Goal: Task Accomplishment & Management: Complete application form

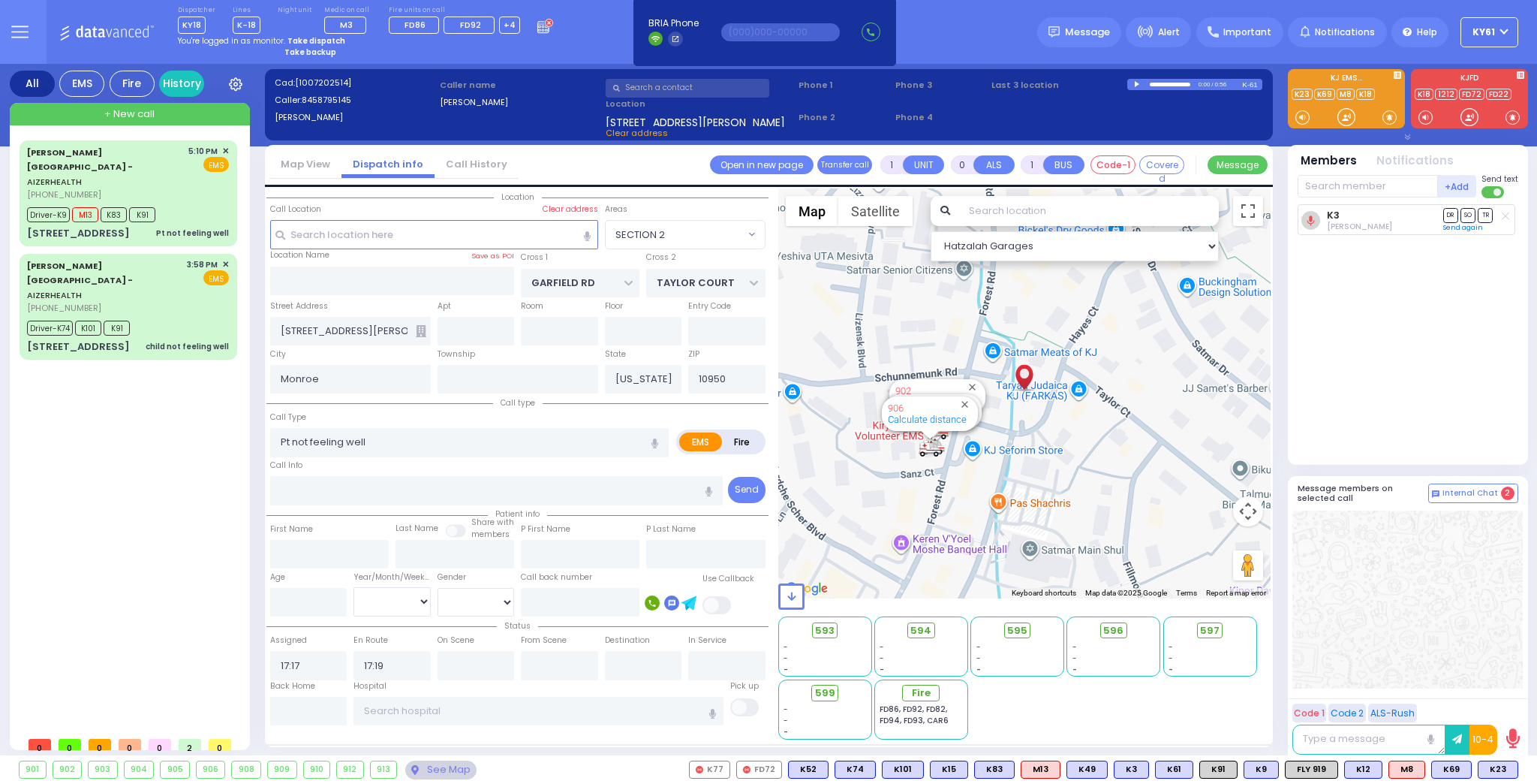
select select "SECTION 2"
select select
click at [197, 112] on div "+ New call" at bounding box center [130, 114] width 241 height 22
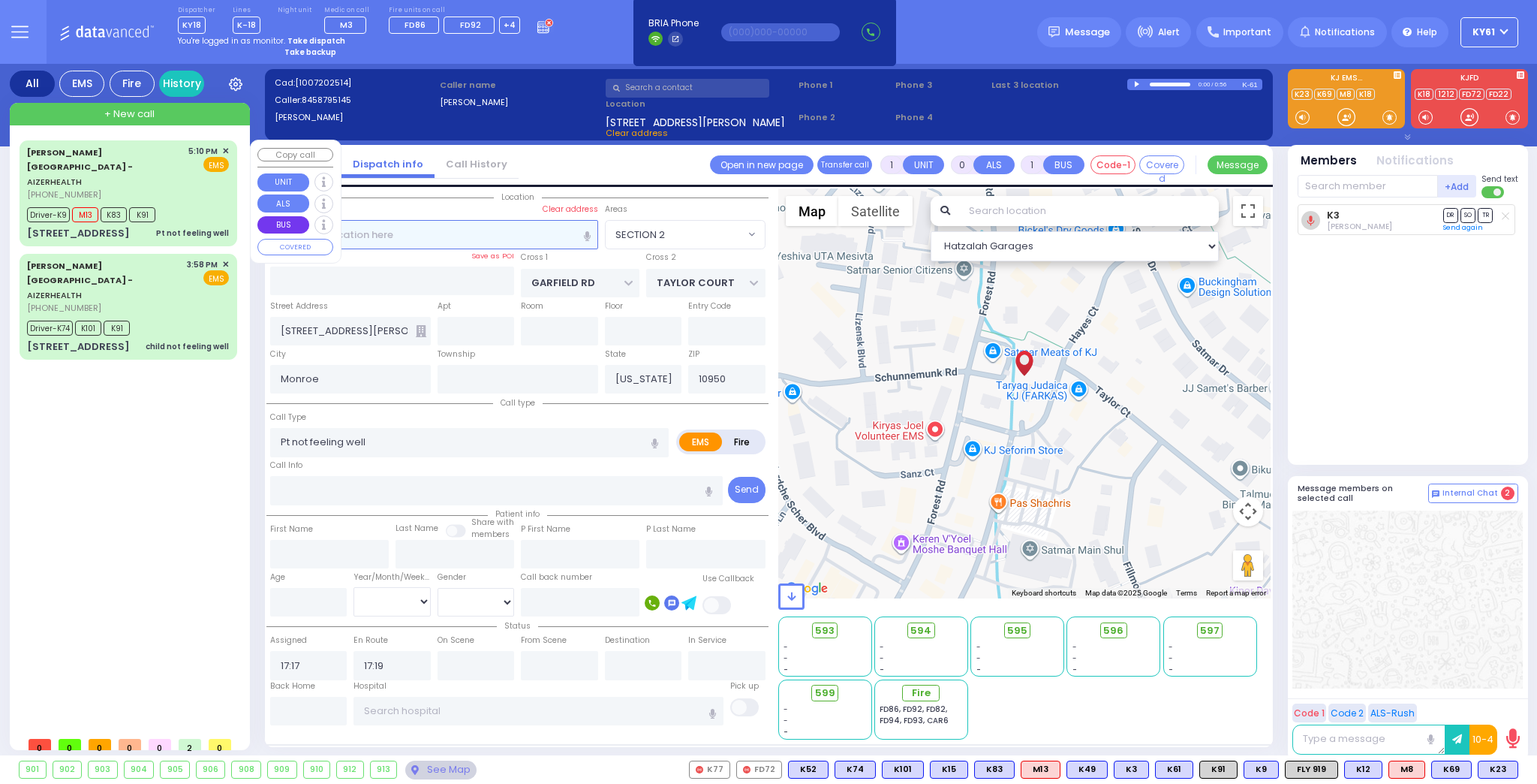
type input "2"
type input "1"
select select
radio input "true"
select select
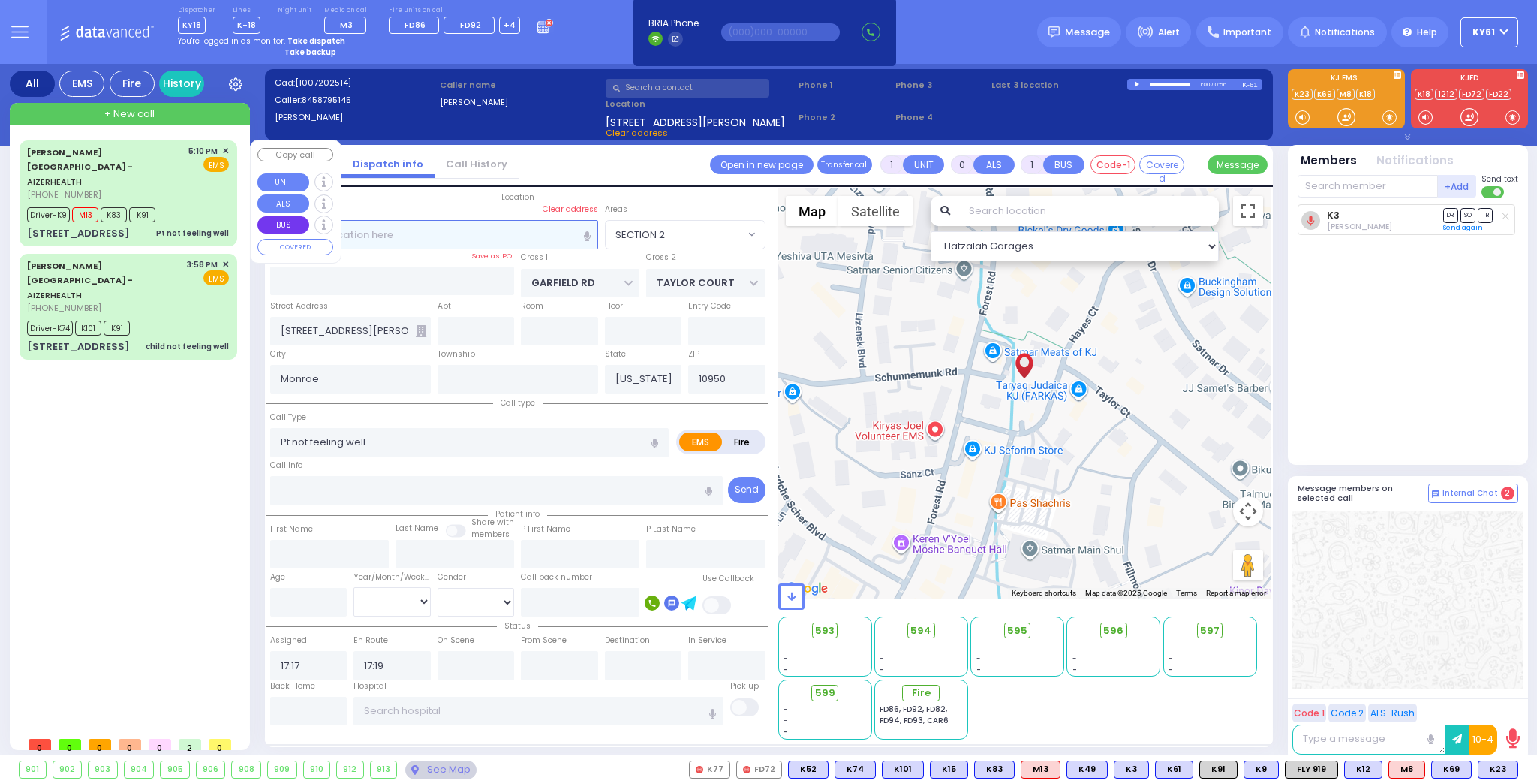
type input "18:21"
select select "Hatzalah Garages"
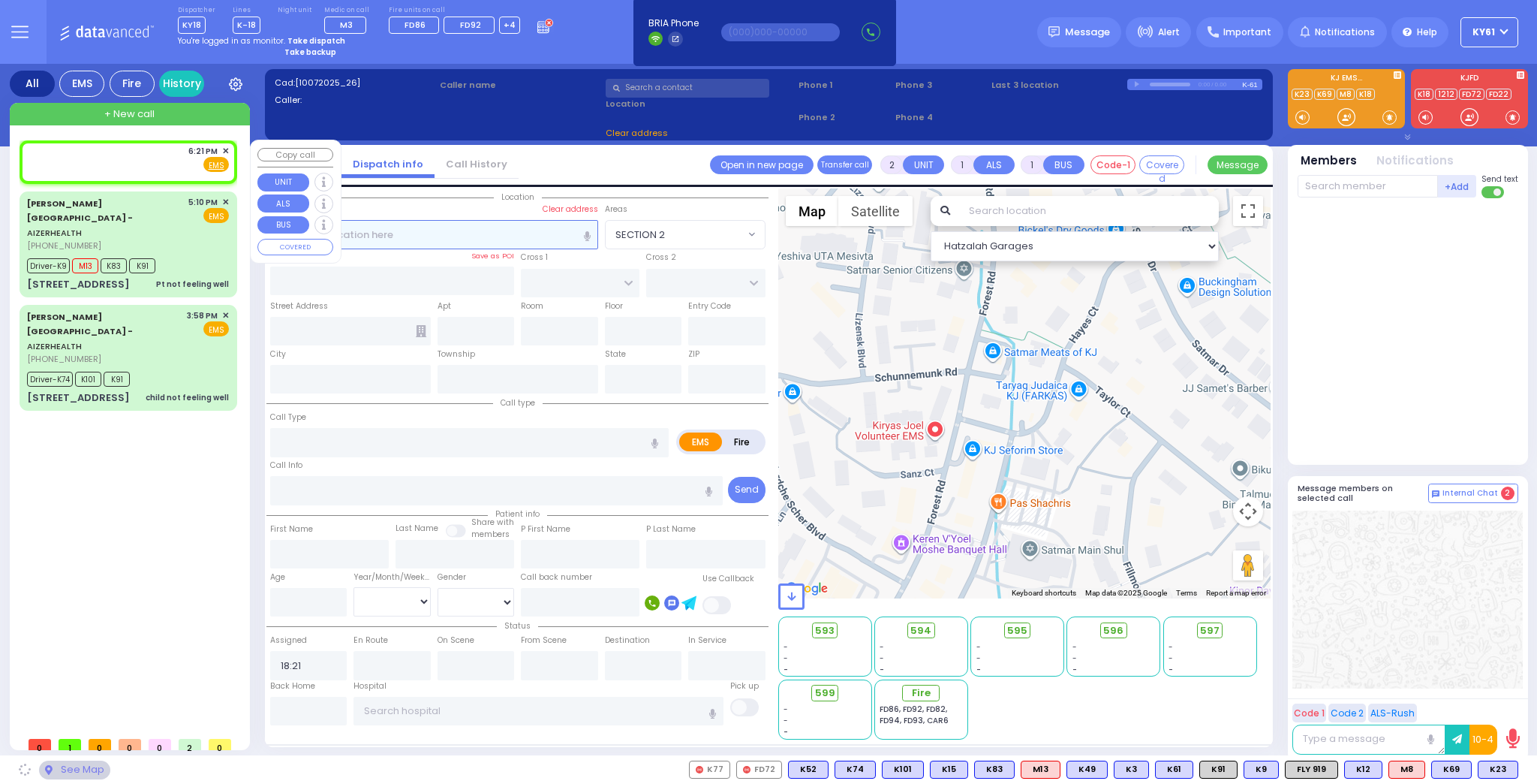
select select
radio input "true"
select select
select select "Hatzalah Garages"
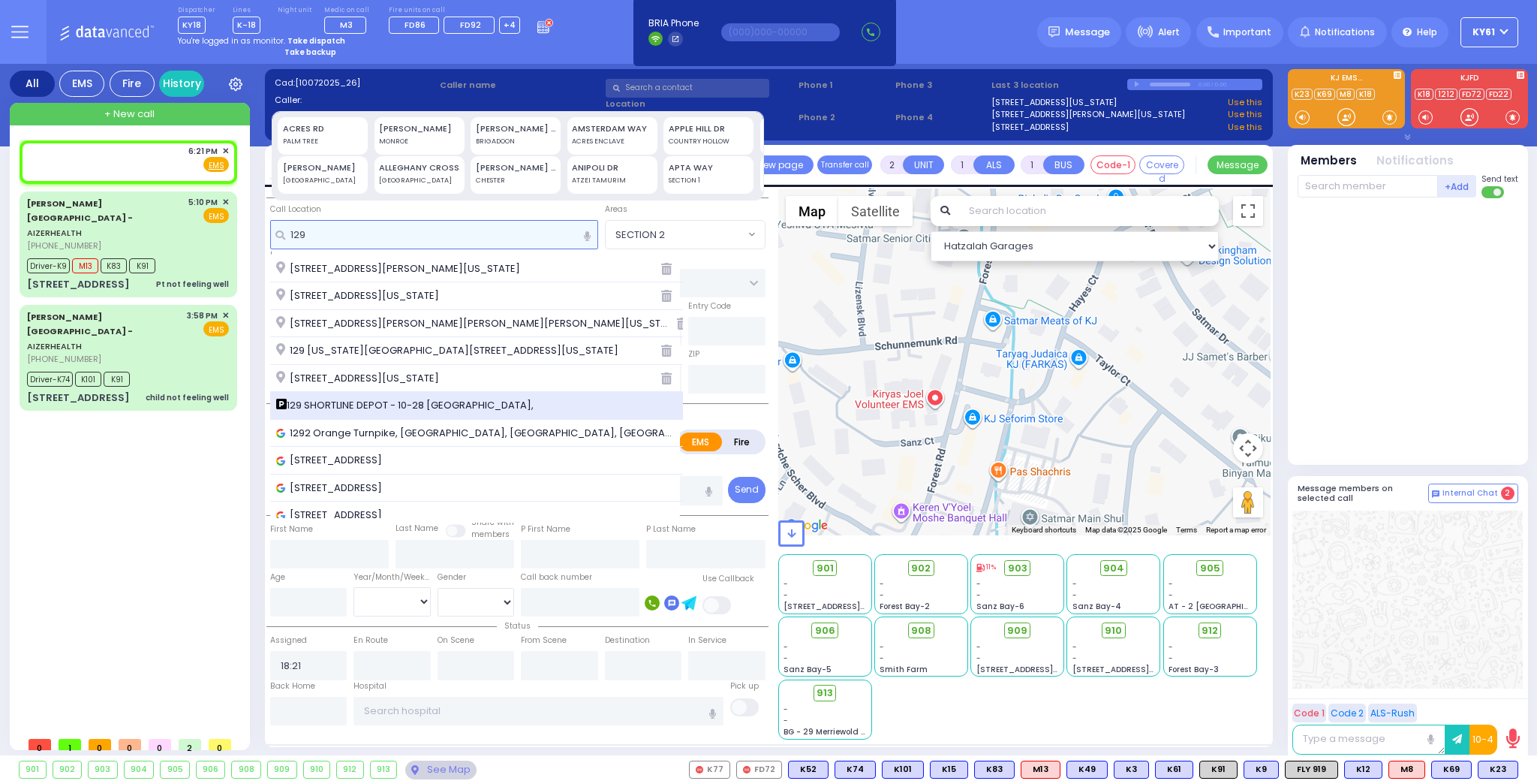
type input "129"
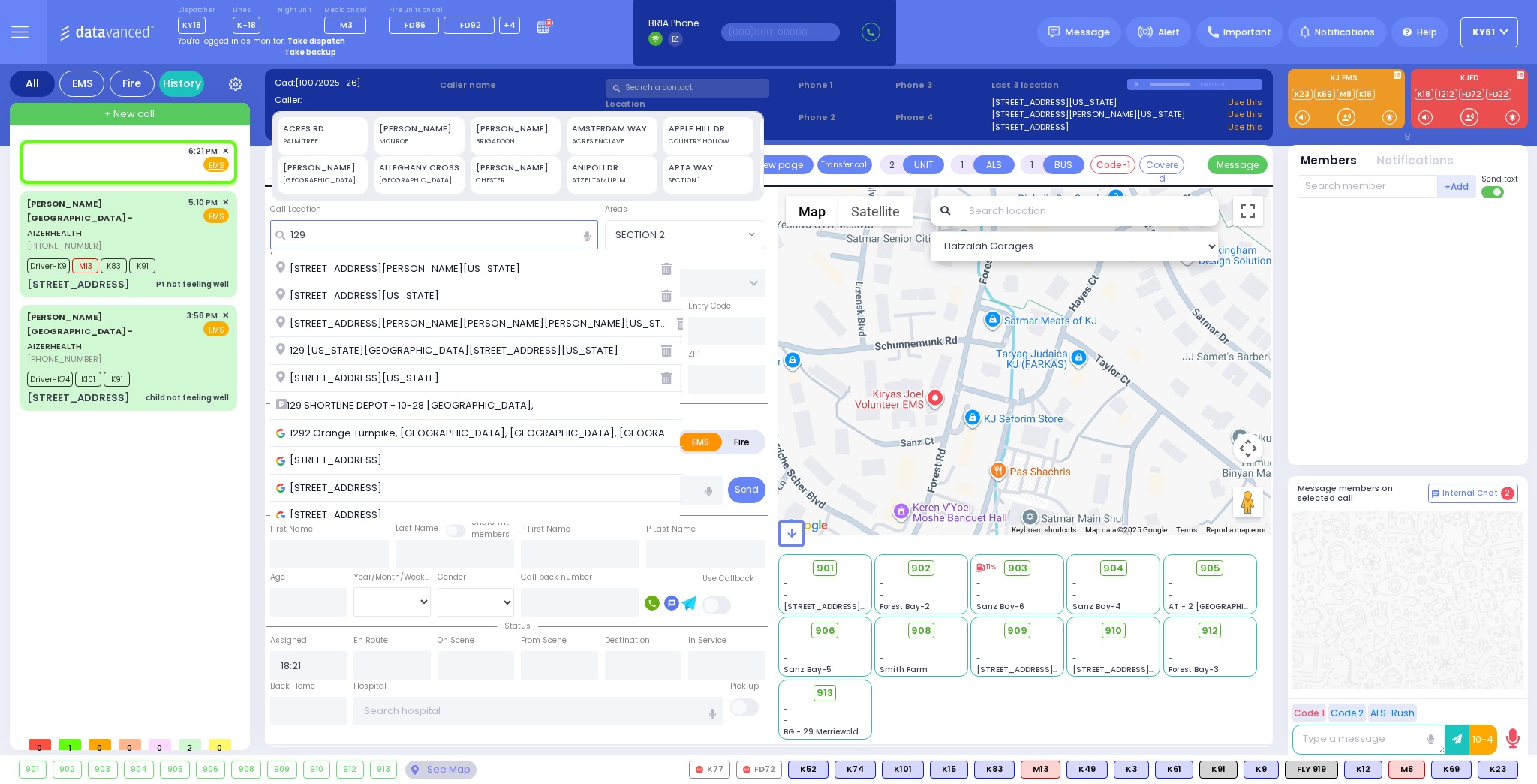
click at [411, 399] on span "129 SHORTLINE DEPOT - 10-28 [GEOGRAPHIC_DATA]," at bounding box center [408, 404] width 263 height 15
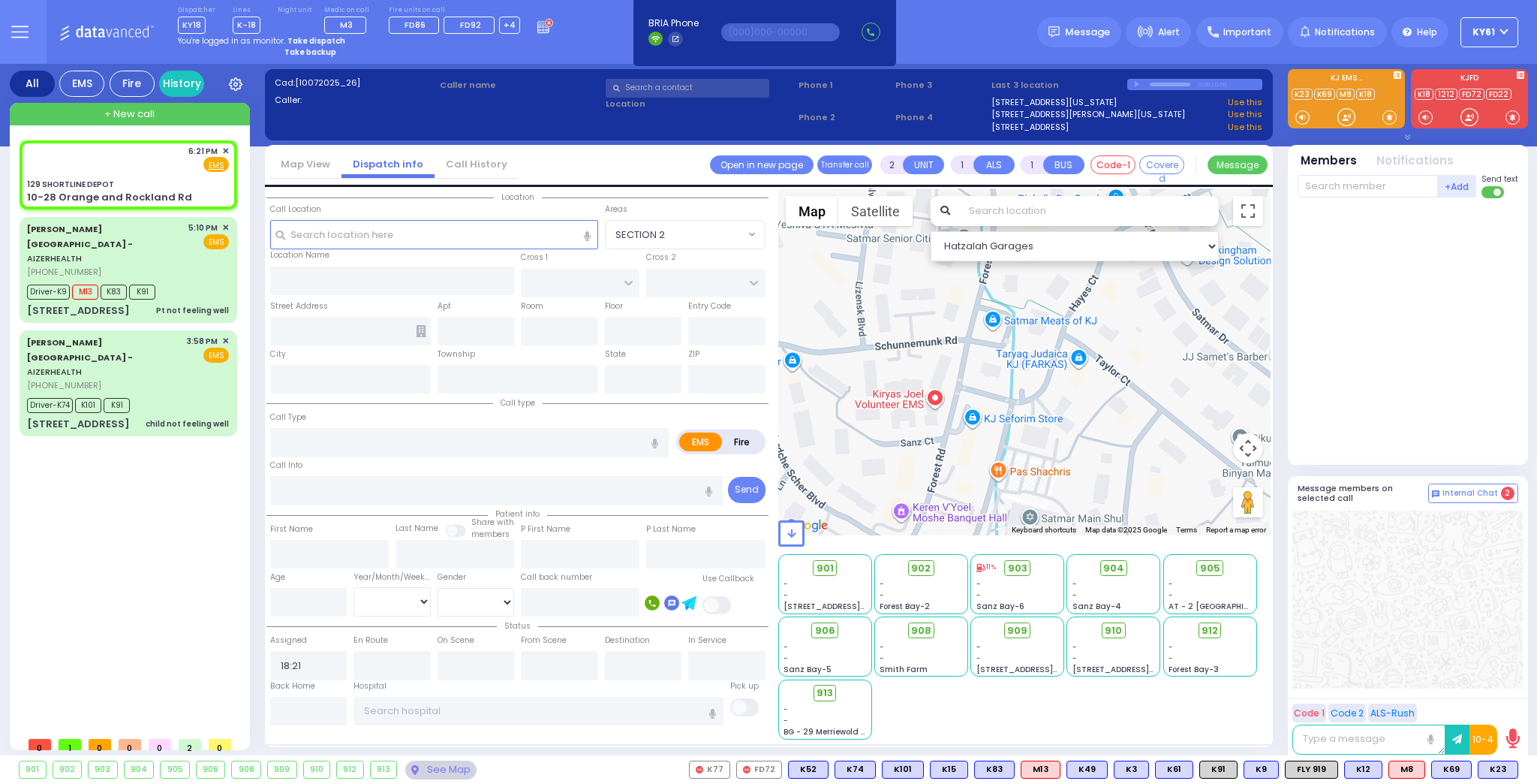
select select
radio input "true"
select select
select select "Hatzalah Garages"
type input "129 SHORTLINE DEPOT"
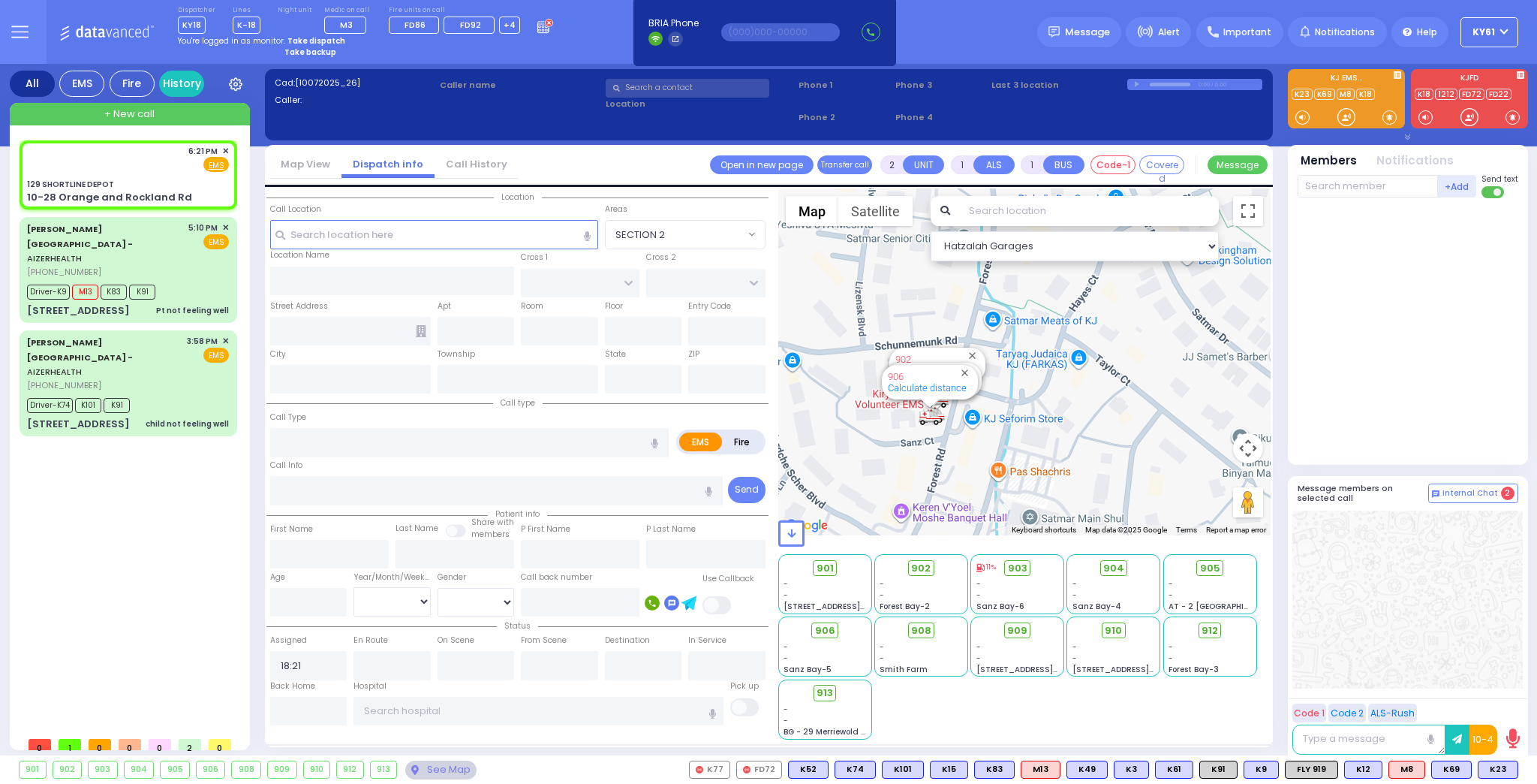
type input "10-28 Orange and Rockland Rd"
type input "Monroe"
type input "[US_STATE]"
type input "10950"
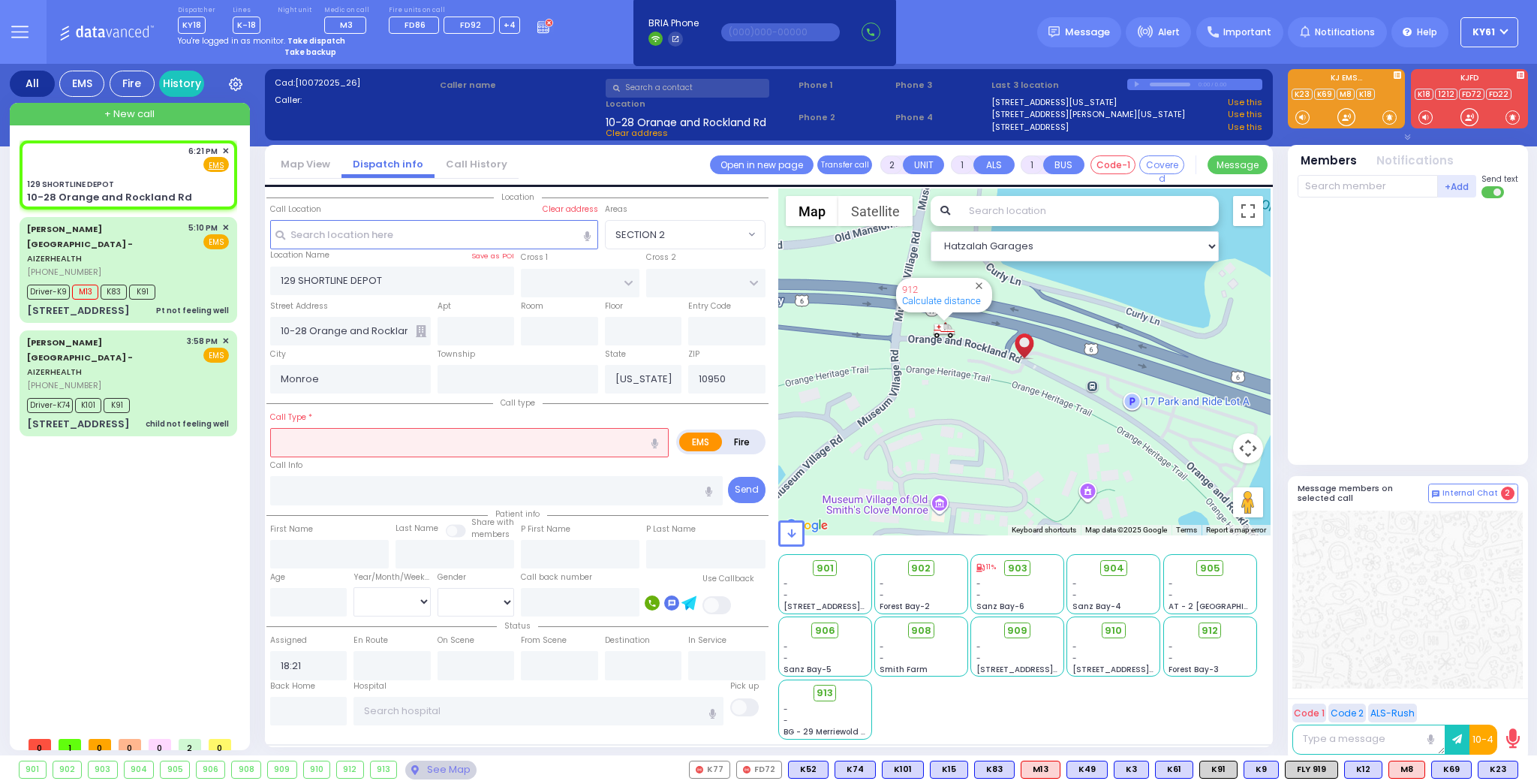
drag, startPoint x: 372, startPoint y: 438, endPoint x: 364, endPoint y: 483, distance: 45.7
click at [376, 443] on input "text" at bounding box center [469, 441] width 398 height 28
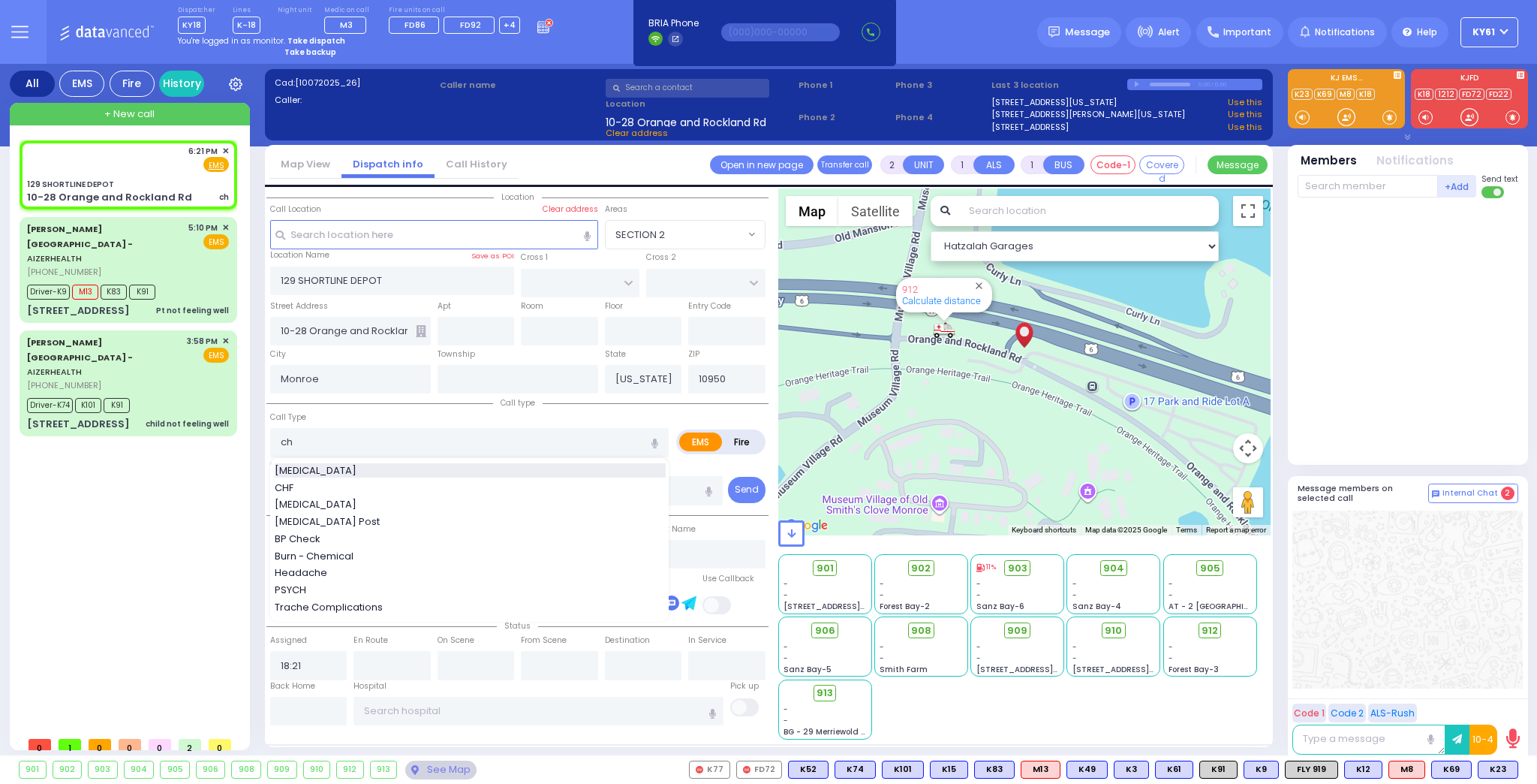
click at [340, 467] on div "[MEDICAL_DATA]" at bounding box center [470, 470] width 392 height 15
type input "[MEDICAL_DATA]"
select select
radio input "true"
select select
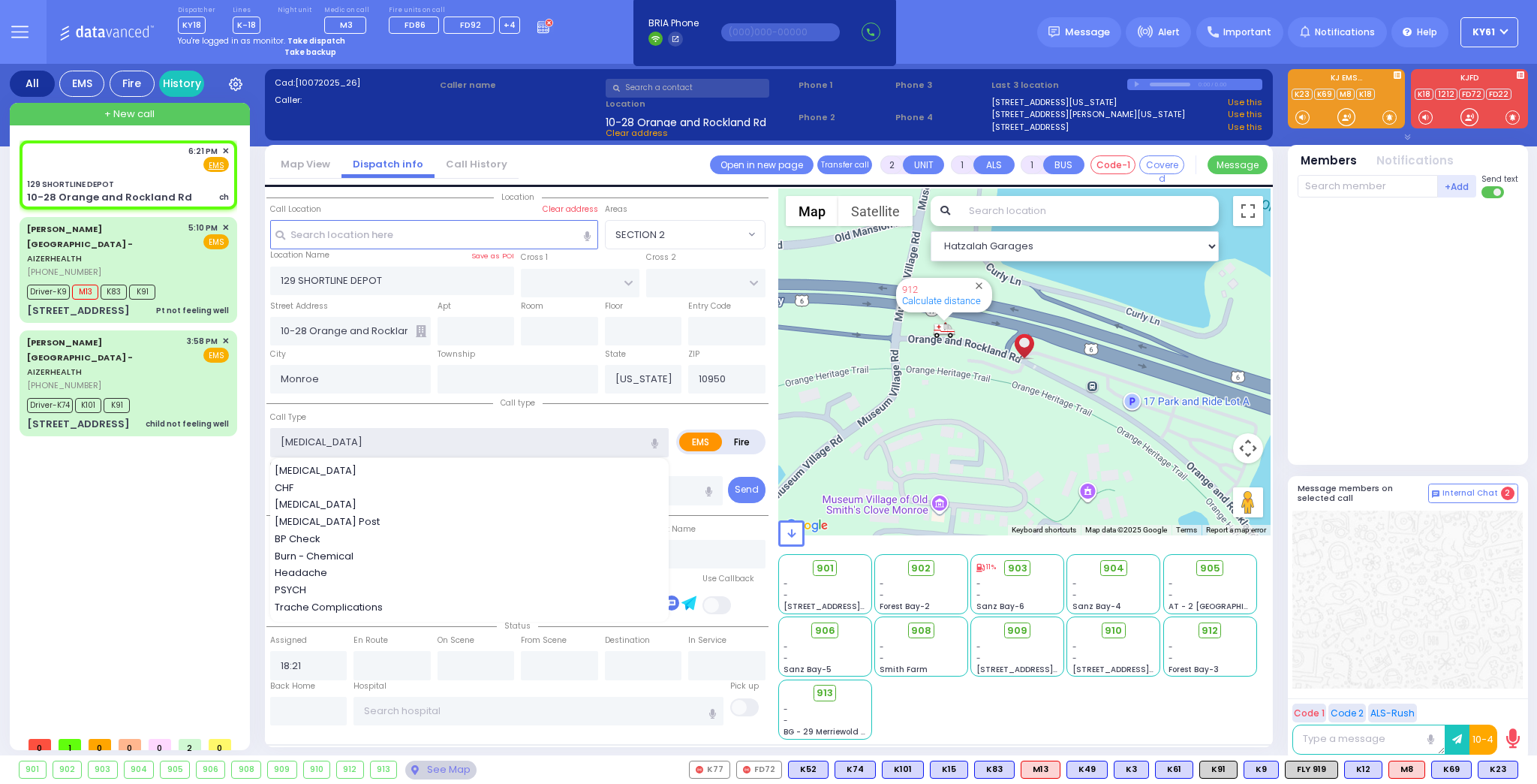
select select "Hatzalah Garages"
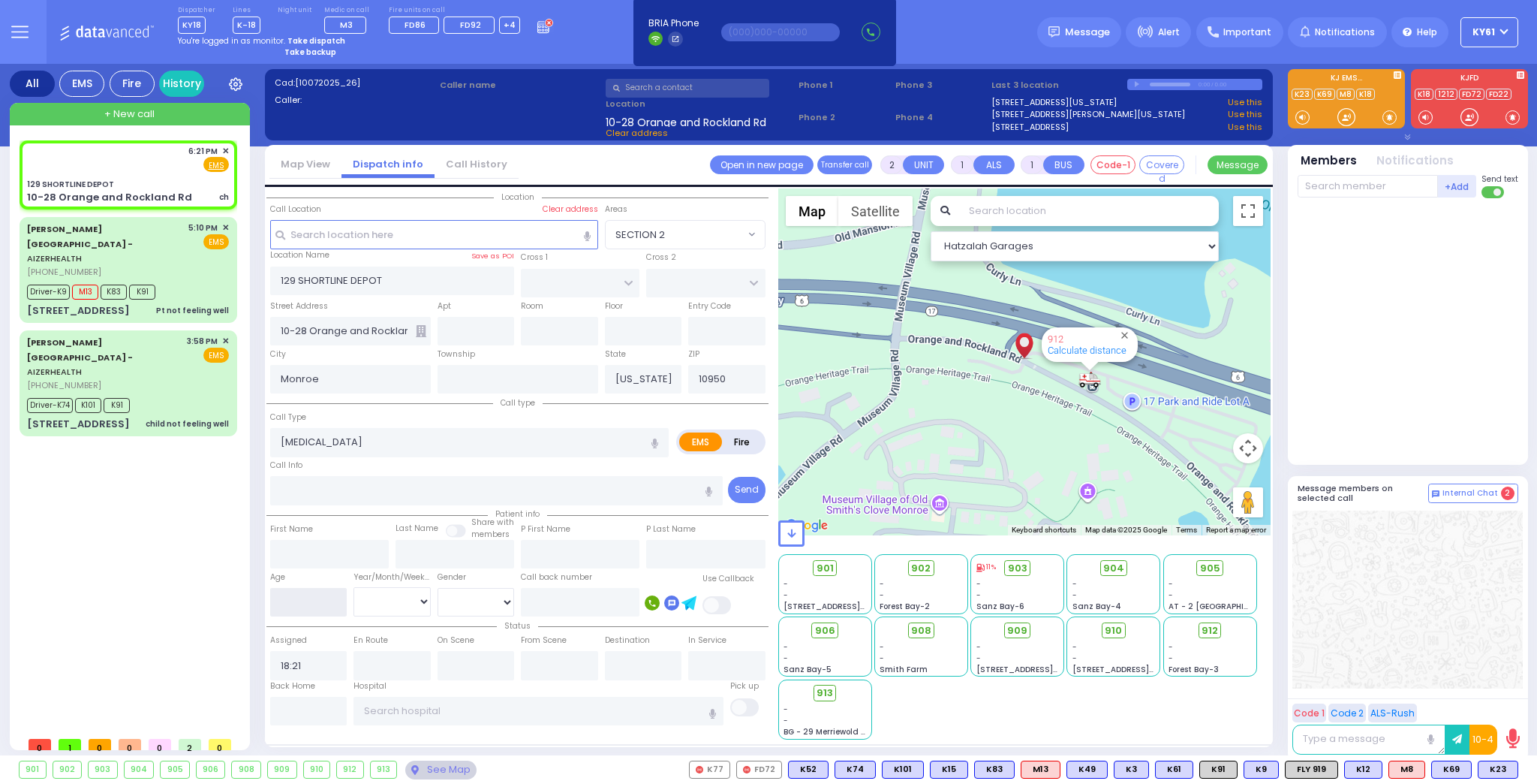
drag, startPoint x: 322, startPoint y: 597, endPoint x: 328, endPoint y: 591, distance: 8.5
click at [326, 596] on input "number" at bounding box center [308, 601] width 77 height 28
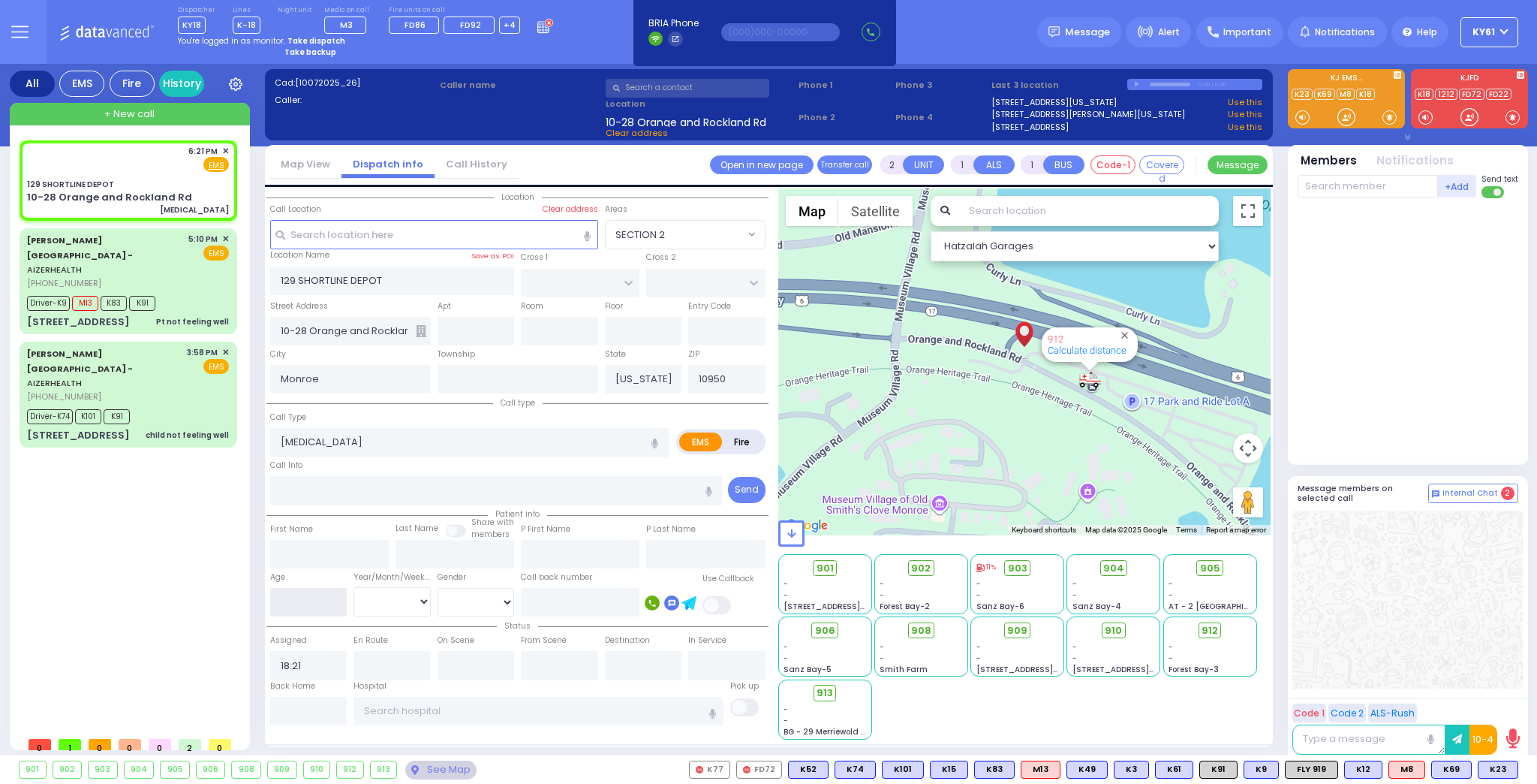
select select
radio input "true"
select select
select select "Hatzalah Garages"
type input "50"
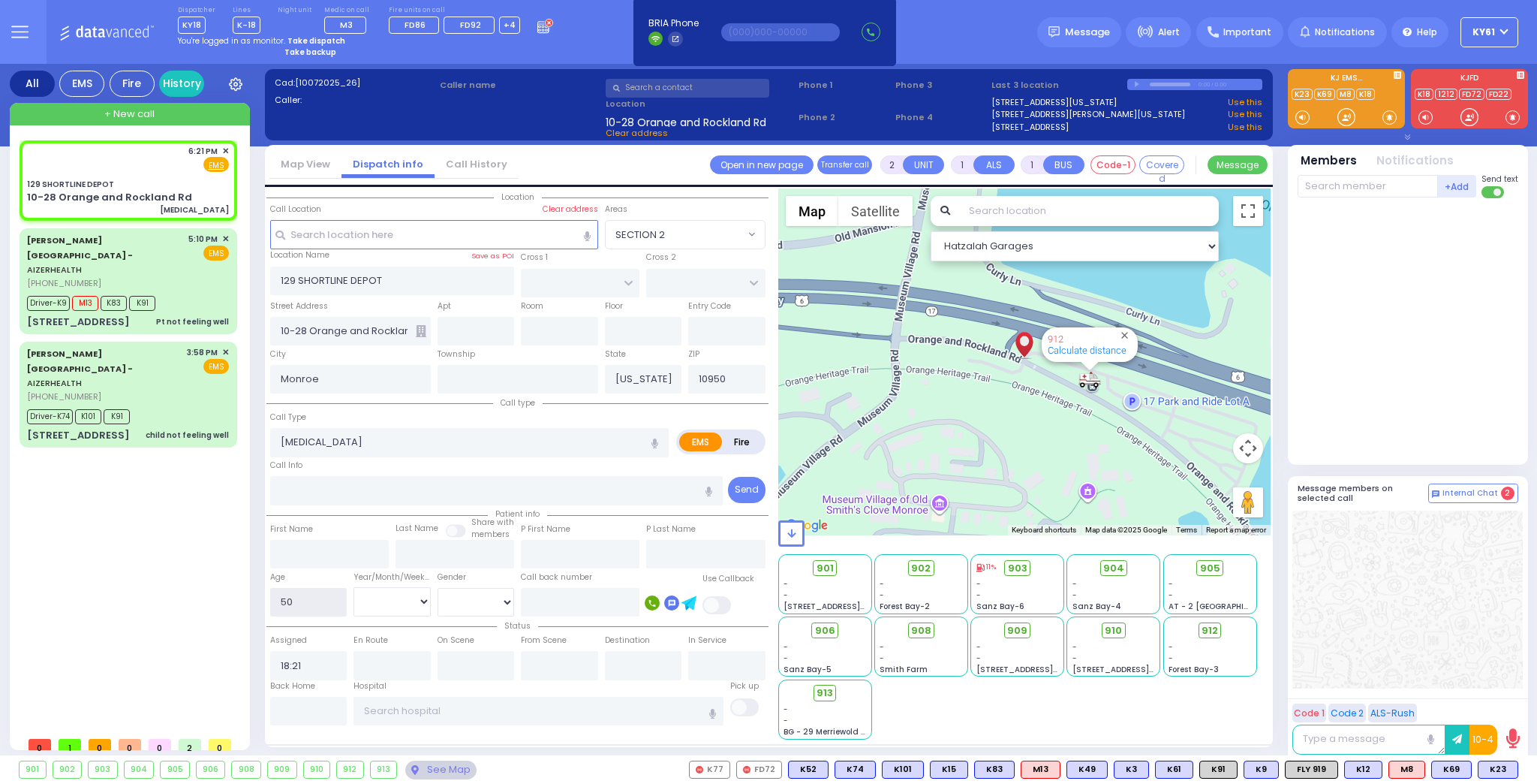
select select
radio input "true"
select select
select select "Hatzalah Garages"
select select
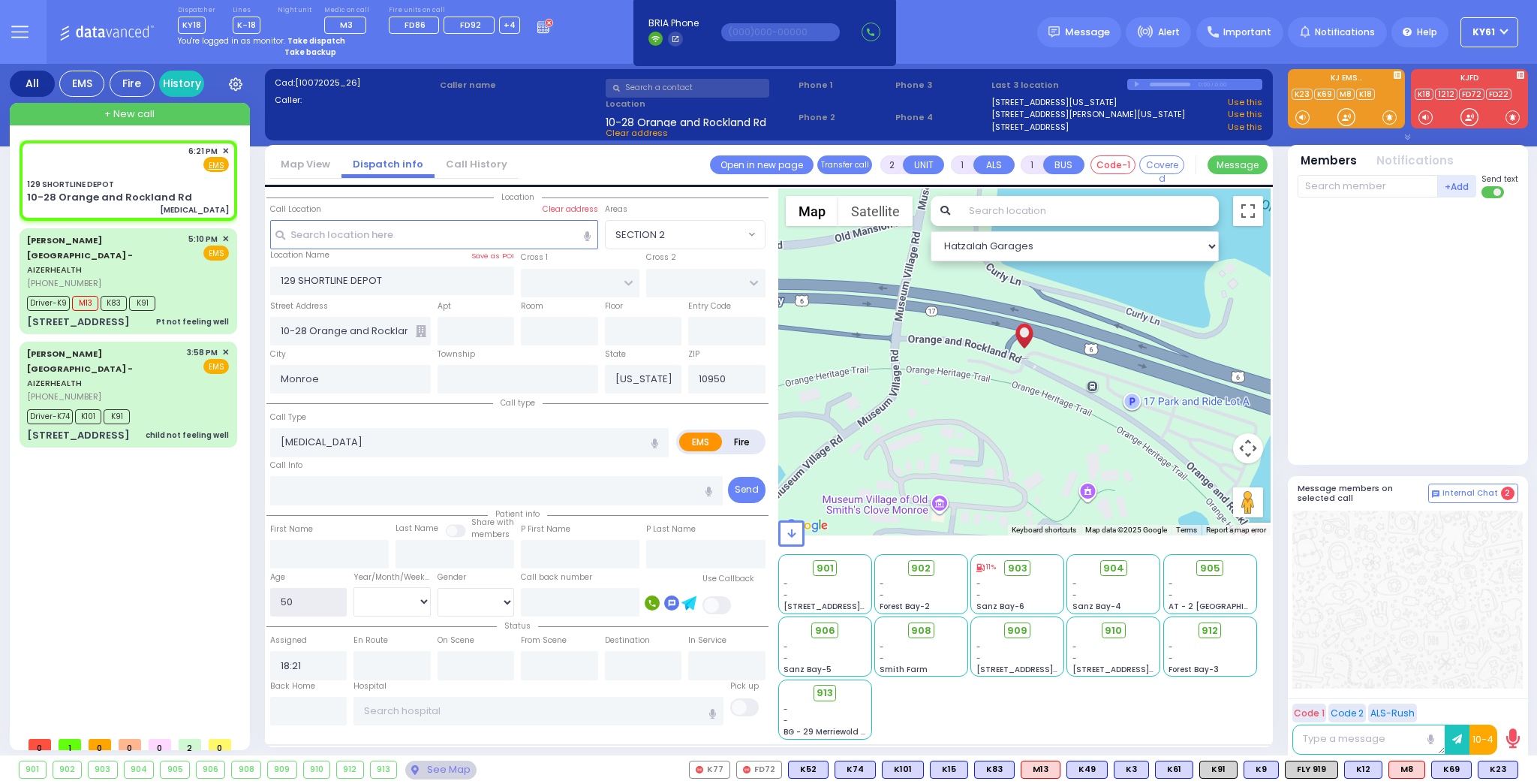
radio input "true"
select select "Year"
select select "Hatzalah Garages"
select select
radio input "true"
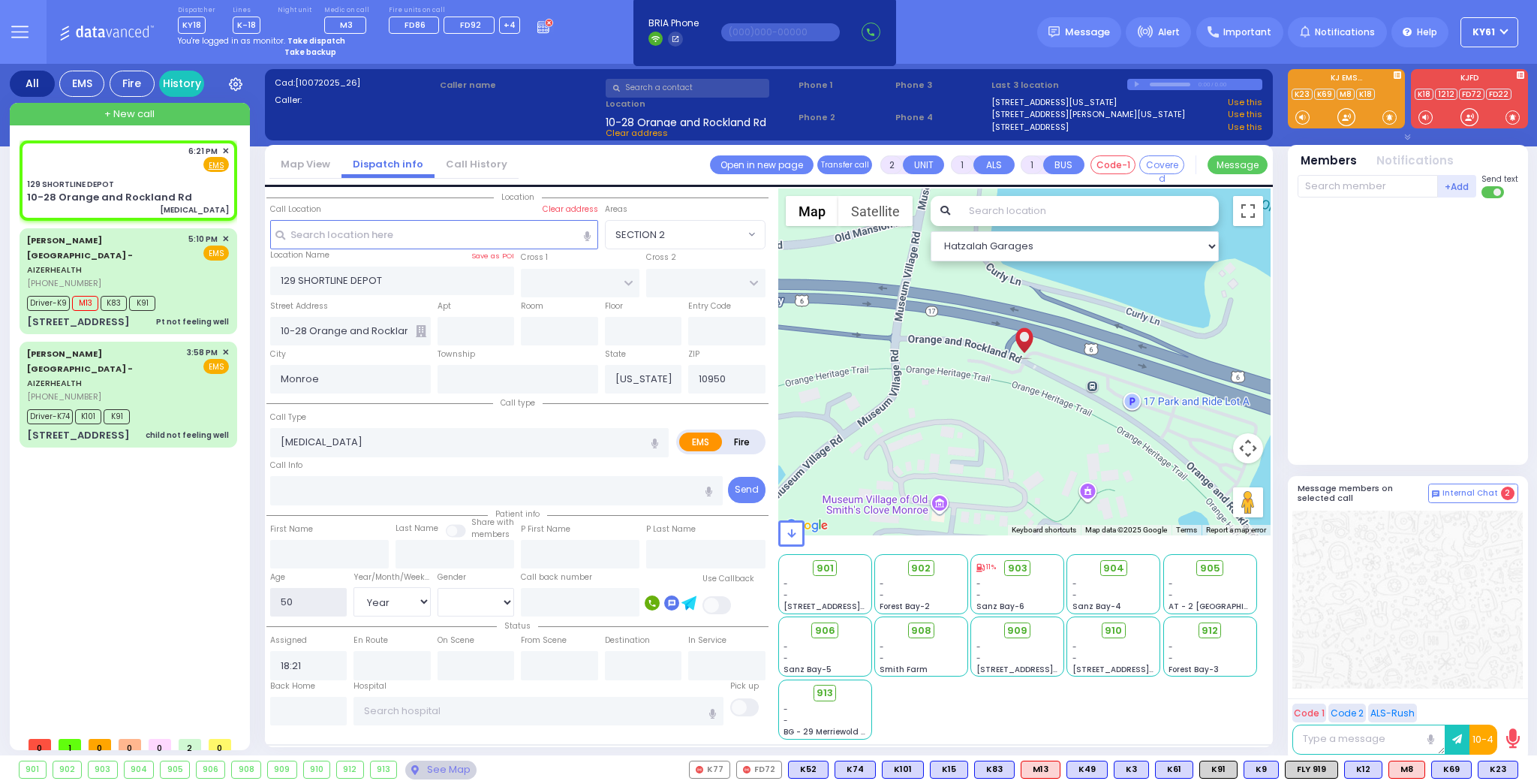
select select "Year"
select select "[DEMOGRAPHIC_DATA]"
select select "Hatzalah Garages"
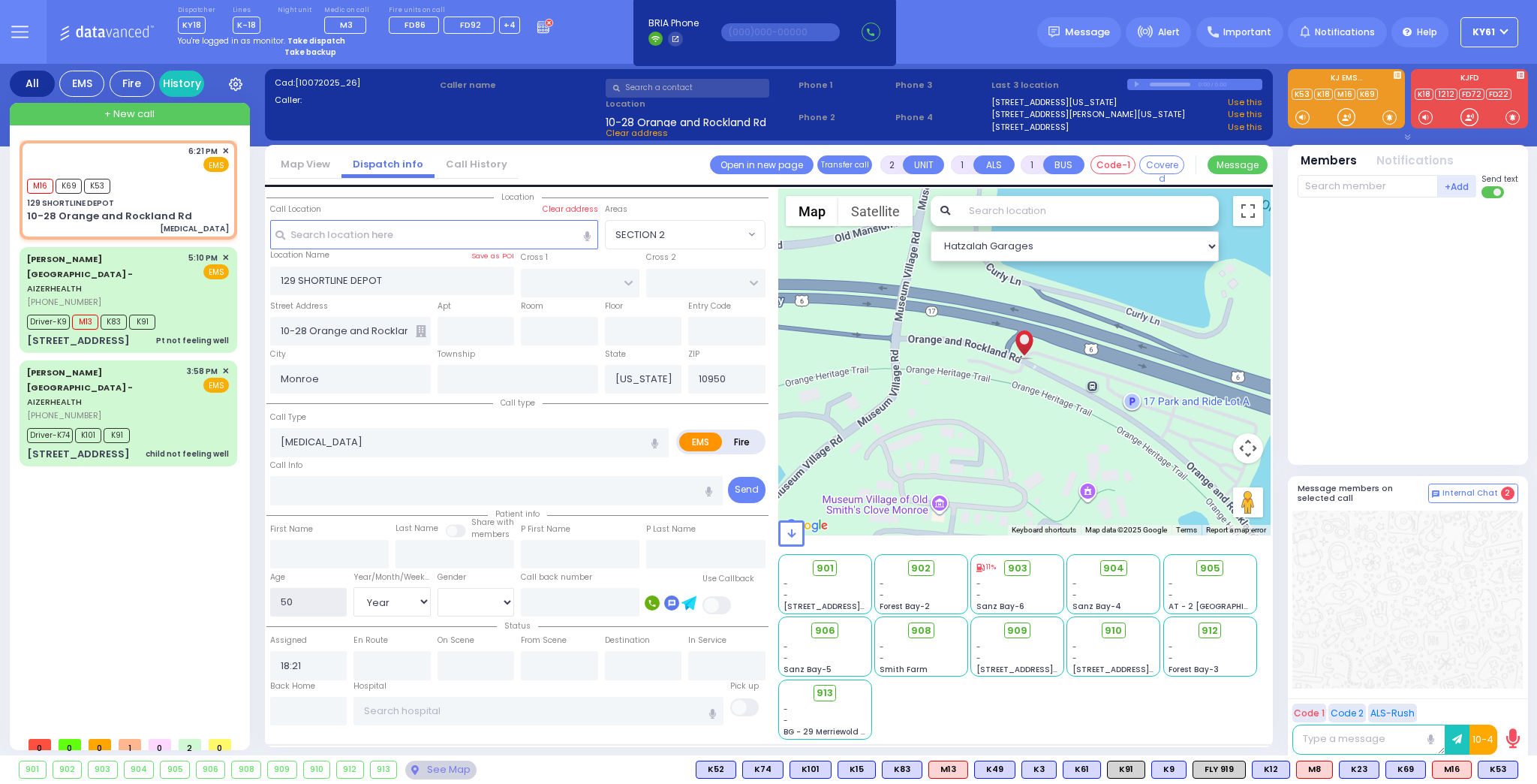
select select
radio input "true"
select select "Year"
select select "[DEMOGRAPHIC_DATA]"
type input "18:24"
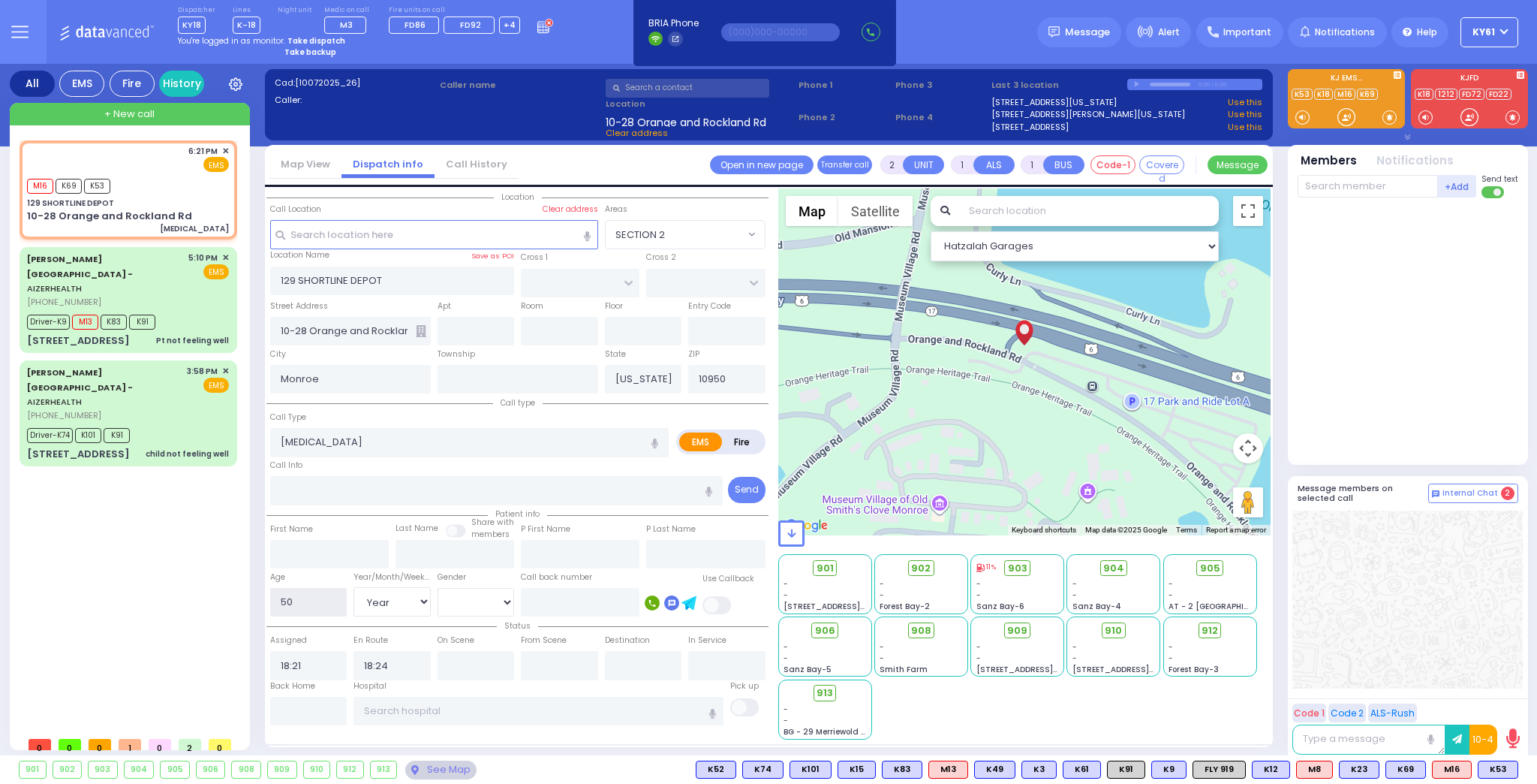
select select "Hatzalah Garages"
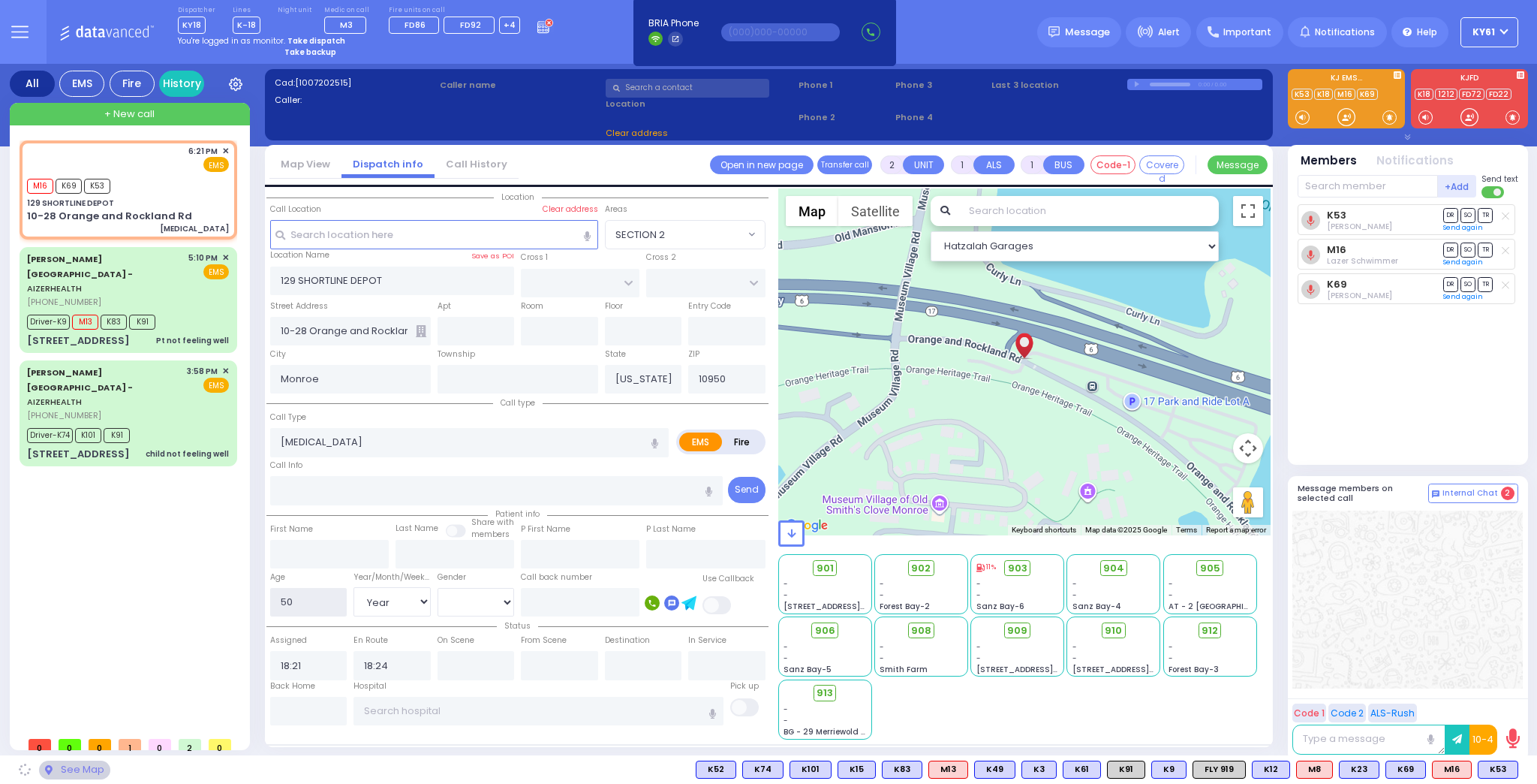
select select
radio input "true"
select select "Year"
select select "[DEMOGRAPHIC_DATA]"
select select "Hatzalah Garages"
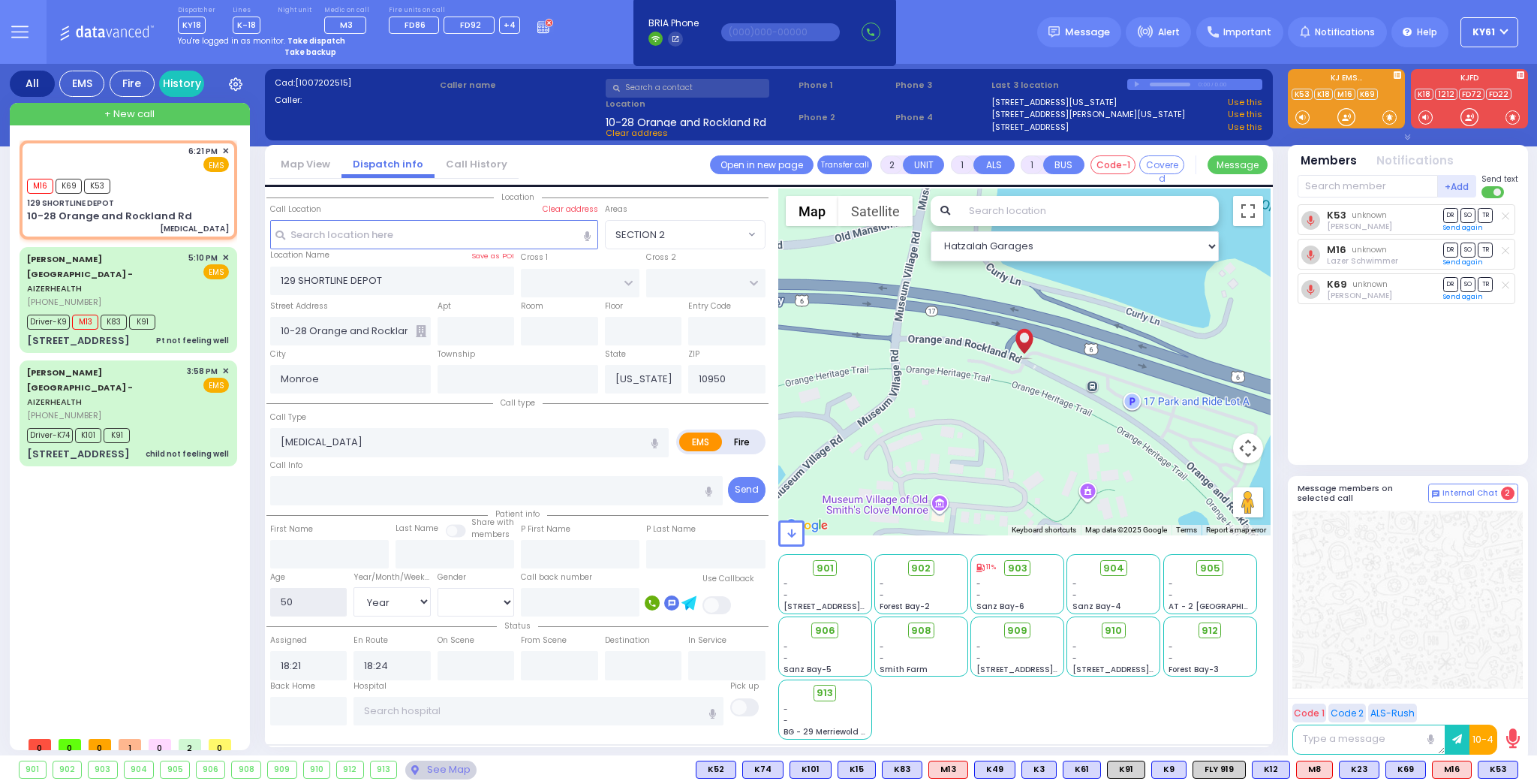
select select
radio input "true"
select select "Year"
select select "[DEMOGRAPHIC_DATA]"
select select "Hatzalah Garages"
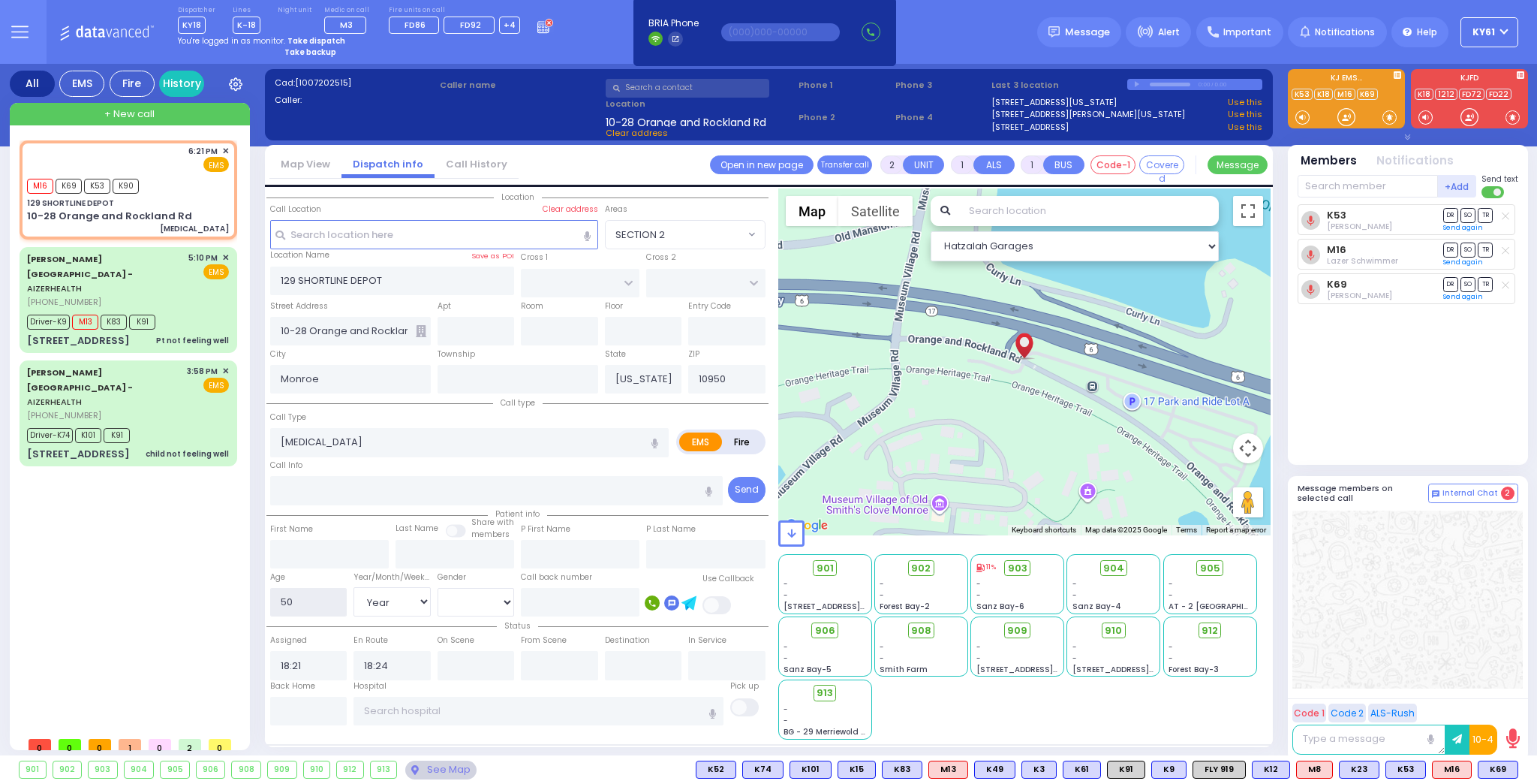
select select
radio input "true"
select select "Year"
select select "[DEMOGRAPHIC_DATA]"
select select "Hatzalah Garages"
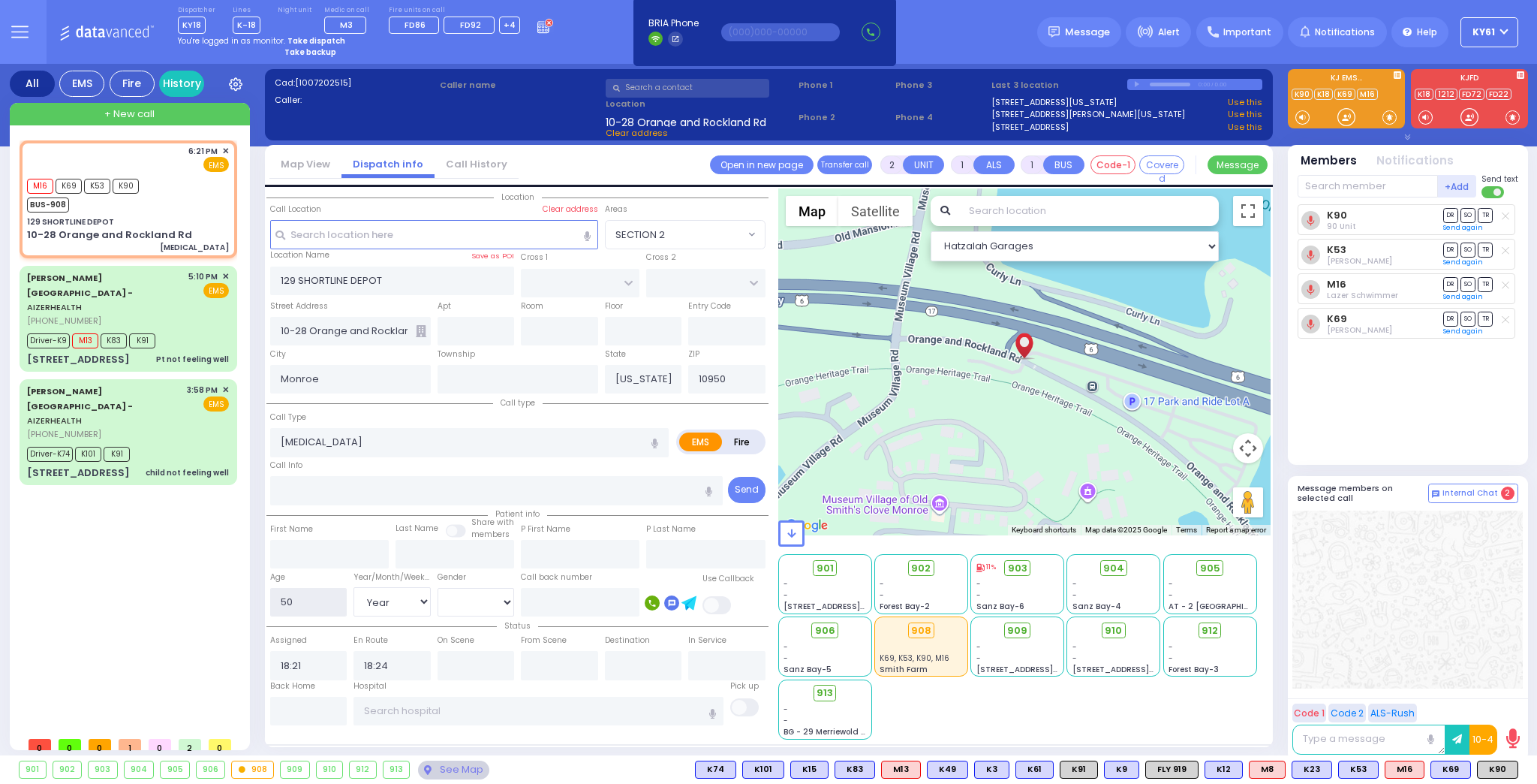
select select
radio input "true"
select select "Year"
select select "[DEMOGRAPHIC_DATA]"
select select "Hatzalah Garages"
